Goal: Task Accomplishment & Management: Use online tool/utility

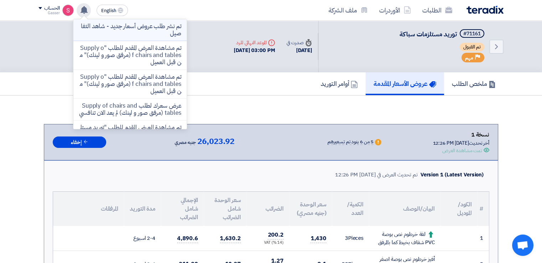
click at [152, 35] on p "تم نشر طلب عروض أسعار جديد - شاهد التفاصيل" at bounding box center [130, 30] width 102 height 14
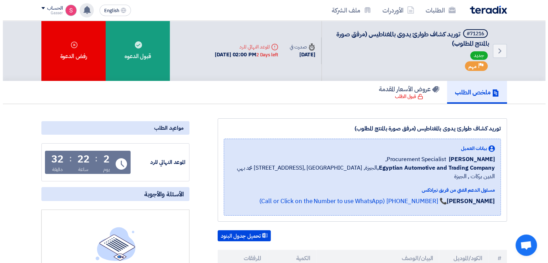
scroll to position [166, 0]
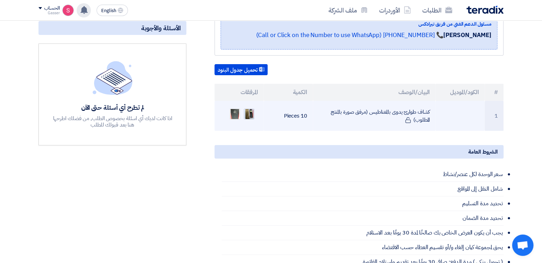
click at [252, 108] on img at bounding box center [249, 114] width 10 height 13
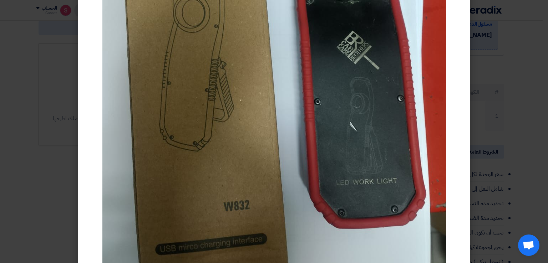
scroll to position [0, 0]
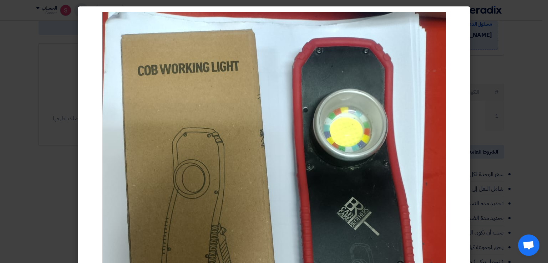
click at [520, 25] on modal-container at bounding box center [274, 131] width 548 height 263
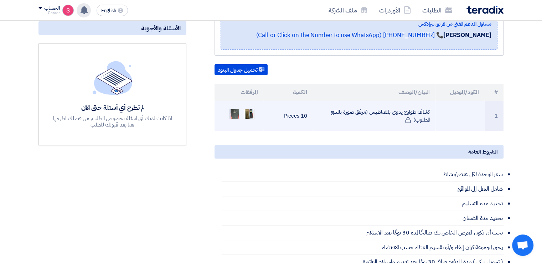
click at [234, 106] on img at bounding box center [235, 114] width 10 height 17
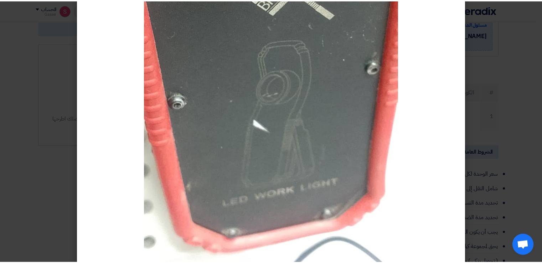
scroll to position [217, 0]
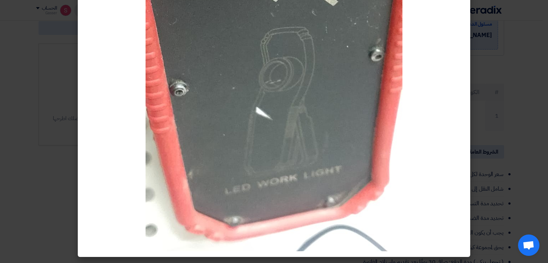
click at [484, 85] on modal-container at bounding box center [274, 131] width 548 height 263
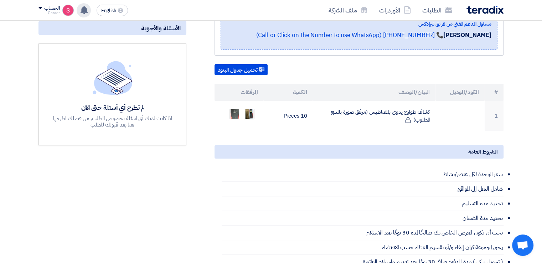
scroll to position [0, 0]
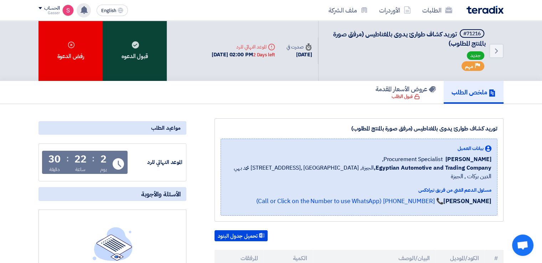
click at [135, 40] on div "قبول الدعوه" at bounding box center [135, 51] width 64 height 60
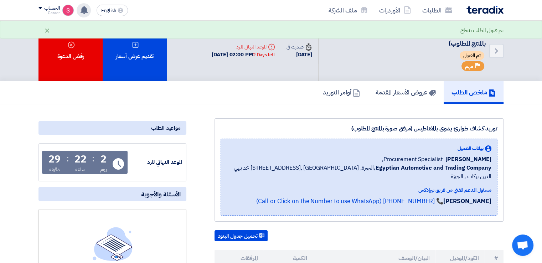
scroll to position [166, 0]
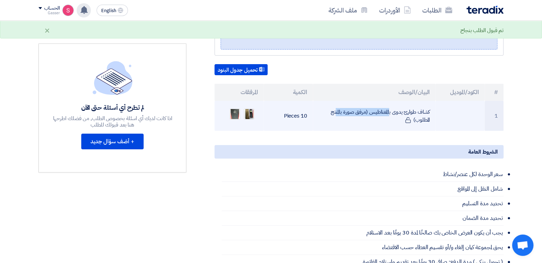
drag, startPoint x: 430, startPoint y: 100, endPoint x: 369, endPoint y: 102, distance: 61.0
click at [369, 102] on td "كشاف طوارئ يدوى بالمغناطيس (مرفق صورة بالمنتج المطلوب)" at bounding box center [374, 116] width 123 height 30
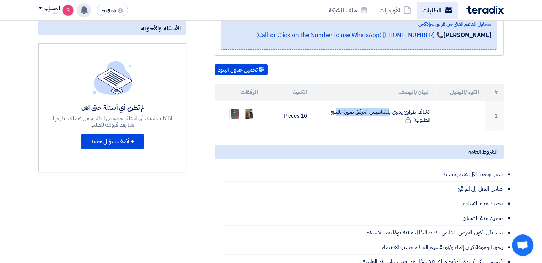
click at [441, 12] on link "الطلبات" at bounding box center [437, 10] width 41 height 17
